Goal: Transaction & Acquisition: Purchase product/service

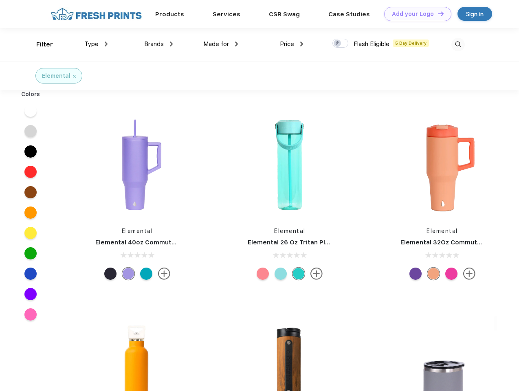
scroll to position [0, 0]
click at [415, 14] on link "Add your Logo Design Tool" at bounding box center [417, 14] width 67 height 14
click at [0, 0] on div "Design Tool" at bounding box center [0, 0] width 0 height 0
click at [437, 13] on link "Add your Logo Design Tool" at bounding box center [417, 14] width 67 height 14
click at [39, 44] on div "Filter" at bounding box center [44, 44] width 17 height 9
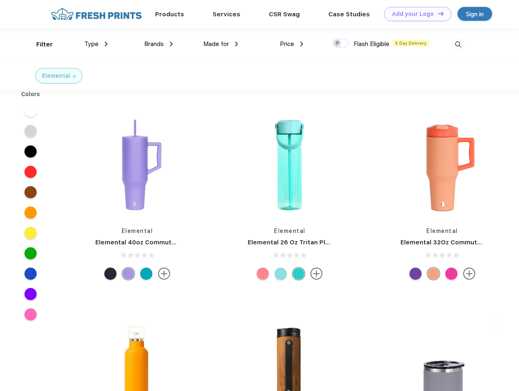
click at [96, 44] on span "Type" at bounding box center [91, 43] width 14 height 7
click at [158, 44] on span "Brands" at bounding box center [154, 43] width 20 height 7
click at [221, 44] on span "Made for" at bounding box center [216, 43] width 26 height 7
click at [292, 44] on span "Price" at bounding box center [287, 43] width 14 height 7
click at [340, 44] on div at bounding box center [340, 43] width 16 height 9
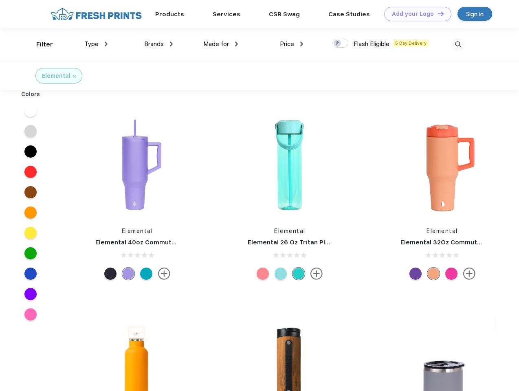
click at [338, 44] on input "checkbox" at bounding box center [334, 40] width 5 height 5
click at [458, 44] on img at bounding box center [457, 44] width 13 height 13
